Goal: Check status: Check status

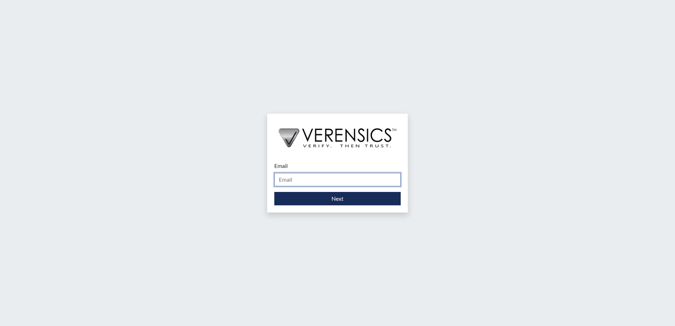
click at [298, 181] on input "Email" at bounding box center [337, 179] width 126 height 13
type input "[PERSON_NAME][EMAIL_ADDRESS][PERSON_NAME][DOMAIN_NAME]"
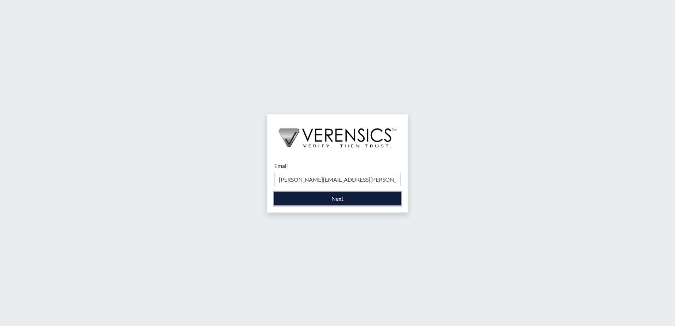
click at [296, 199] on button "Next" at bounding box center [337, 198] width 126 height 13
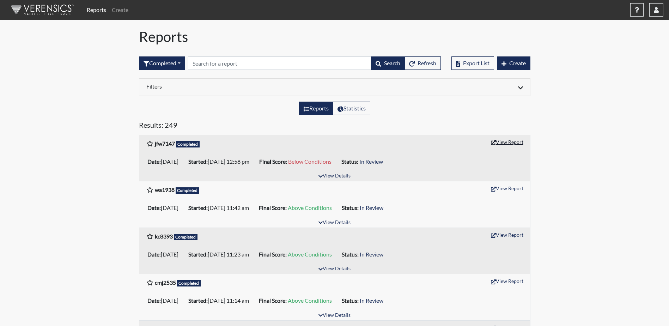
click at [508, 141] on button "View Report" at bounding box center [507, 142] width 39 height 11
click at [653, 8] on button "button" at bounding box center [656, 9] width 14 height 13
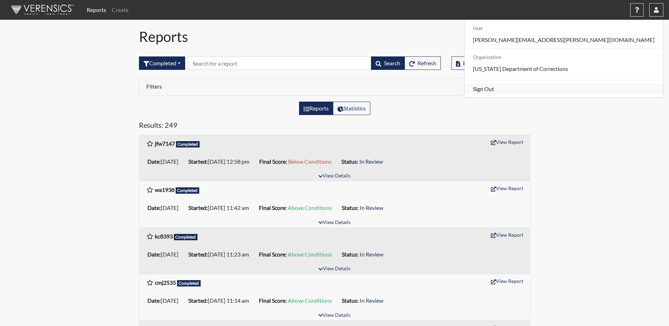
click at [595, 95] on link "Sign Out" at bounding box center [564, 88] width 199 height 11
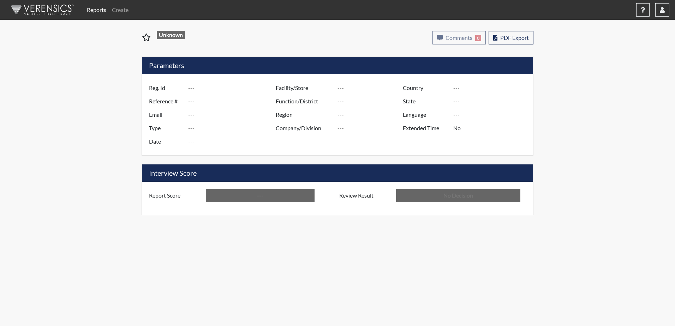
type input "jfw7147"
type input "51230"
type input "---"
type input "Corrections Pre-Employment"
type input "[DATE]"
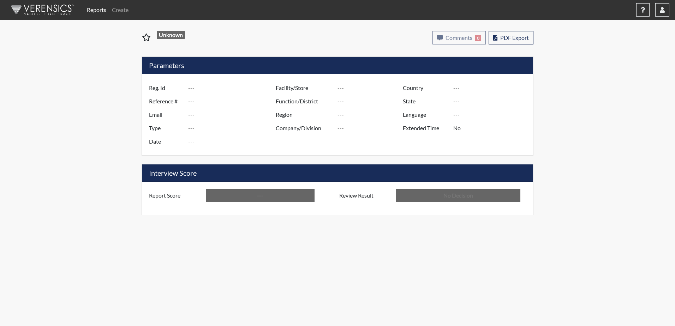
type input "[PERSON_NAME]"
type input "[GEOGRAPHIC_DATA]"
type input "[US_STATE]"
type input "English"
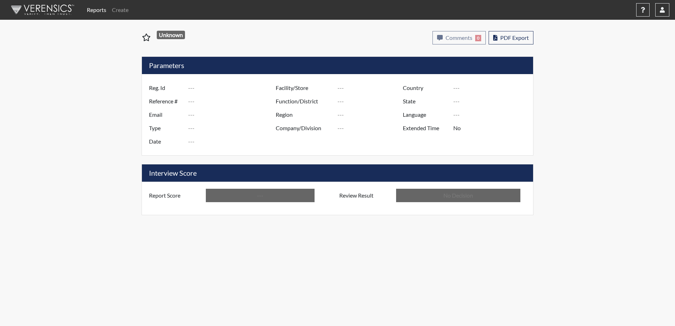
type input "Below Conditions"
type input "In Review"
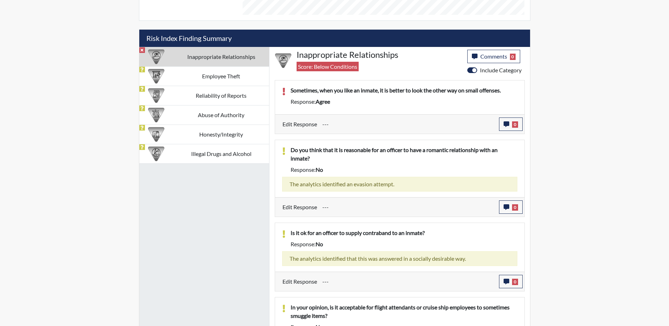
scroll to position [376, 0]
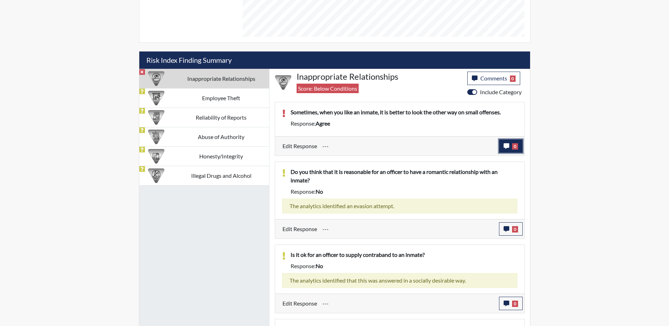
click at [509, 145] on icon "button" at bounding box center [507, 146] width 6 height 6
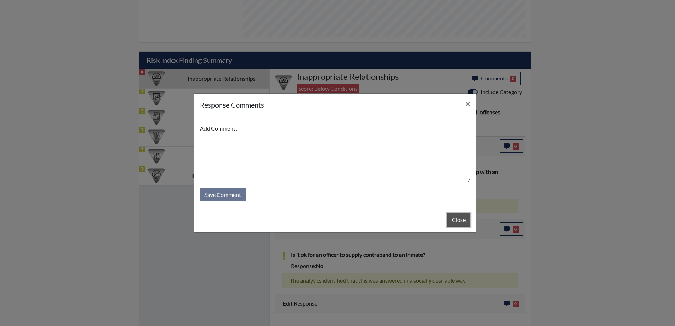
click at [462, 218] on button "Close" at bounding box center [458, 219] width 23 height 13
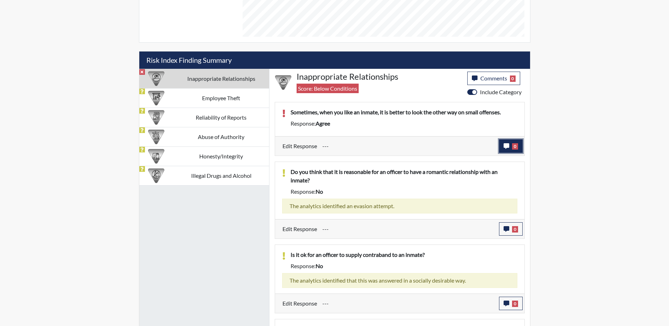
click at [510, 147] on button "0" at bounding box center [511, 145] width 24 height 13
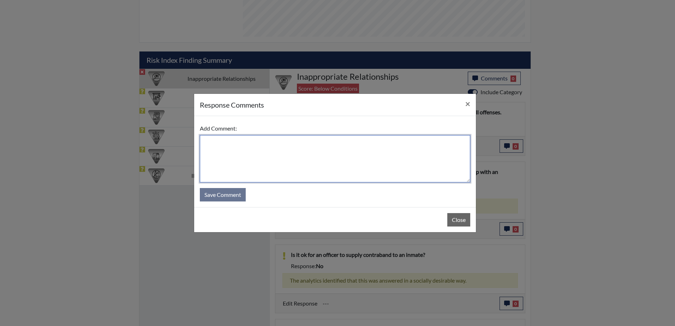
click at [346, 159] on textarea at bounding box center [335, 158] width 270 height 47
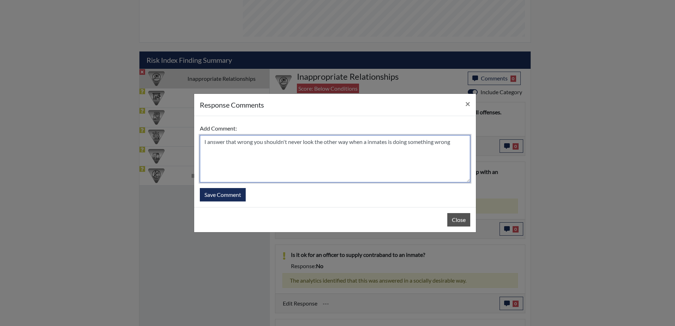
type textarea "I answer that wrong you shouldn't never look the other way when a inmates is do…"
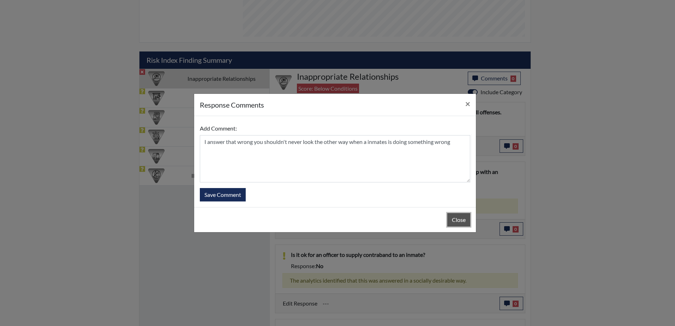
click at [458, 217] on button "Close" at bounding box center [458, 219] width 23 height 13
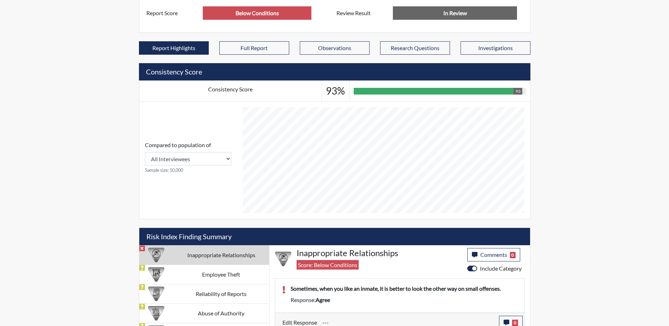
scroll to position [340, 0]
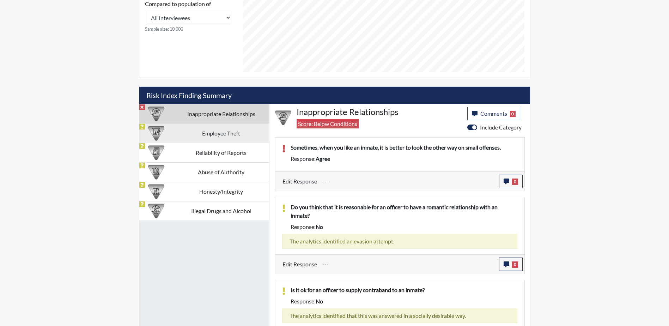
click at [229, 134] on td "Employee Theft" at bounding box center [222, 132] width 96 height 19
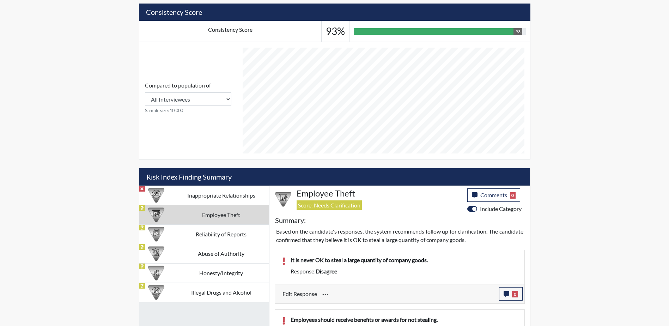
scroll to position [270, 0]
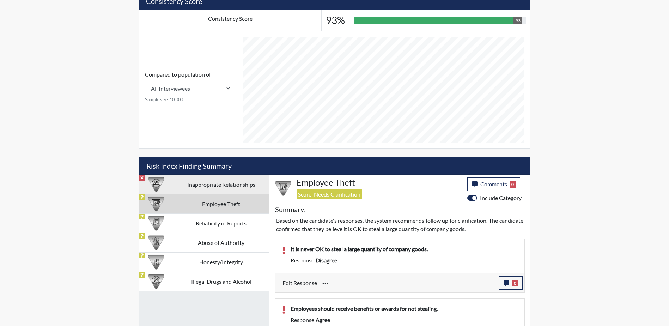
click at [225, 185] on td "Inappropriate Relationships" at bounding box center [222, 184] width 96 height 19
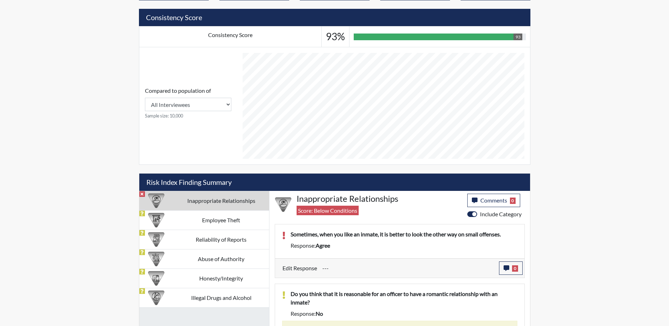
scroll to position [340, 0]
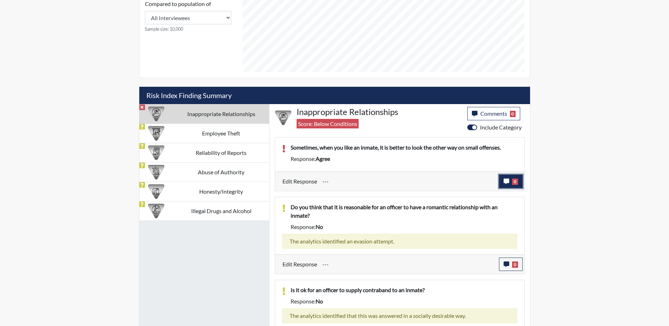
click at [509, 180] on icon "button" at bounding box center [507, 182] width 6 height 6
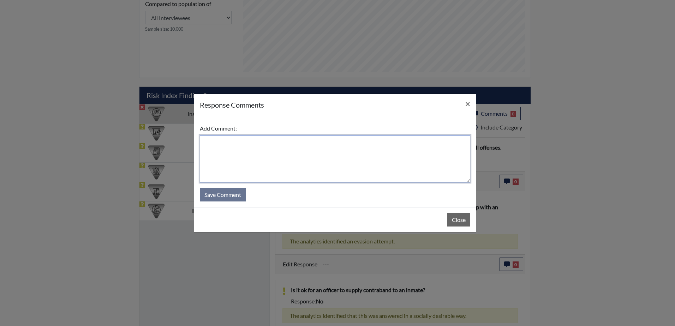
click at [313, 162] on textarea at bounding box center [335, 158] width 270 height 47
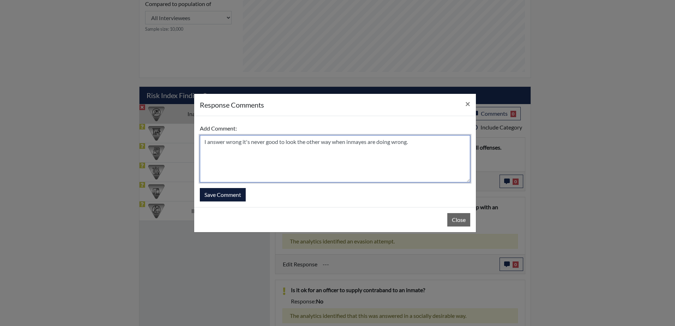
type textarea "I answer wrong it's never good to look the other way when inmayes are doing wro…"
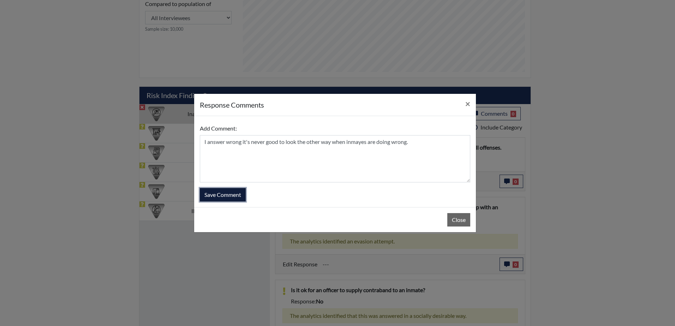
click at [217, 194] on button "Save Comment" at bounding box center [223, 194] width 46 height 13
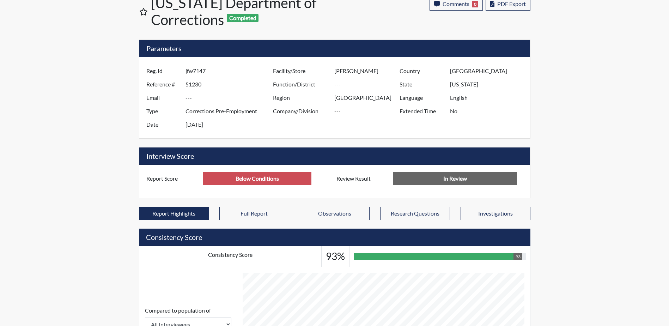
scroll to position [0, 0]
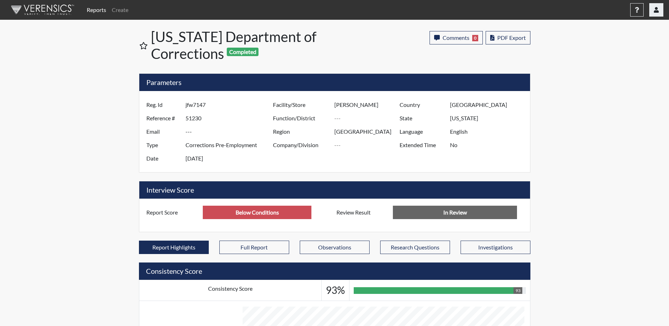
click at [658, 5] on button "button" at bounding box center [656, 9] width 14 height 13
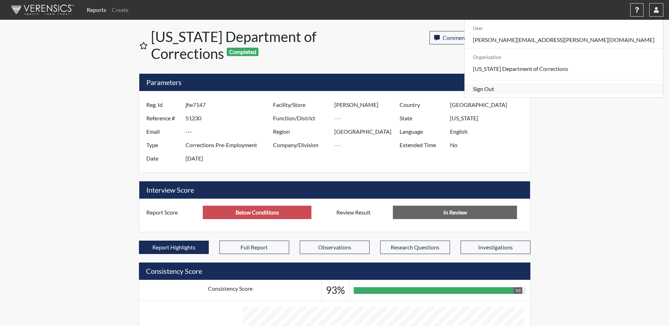
click at [604, 95] on link "Sign Out" at bounding box center [564, 88] width 199 height 11
